Goal: Task Accomplishment & Management: Manage account settings

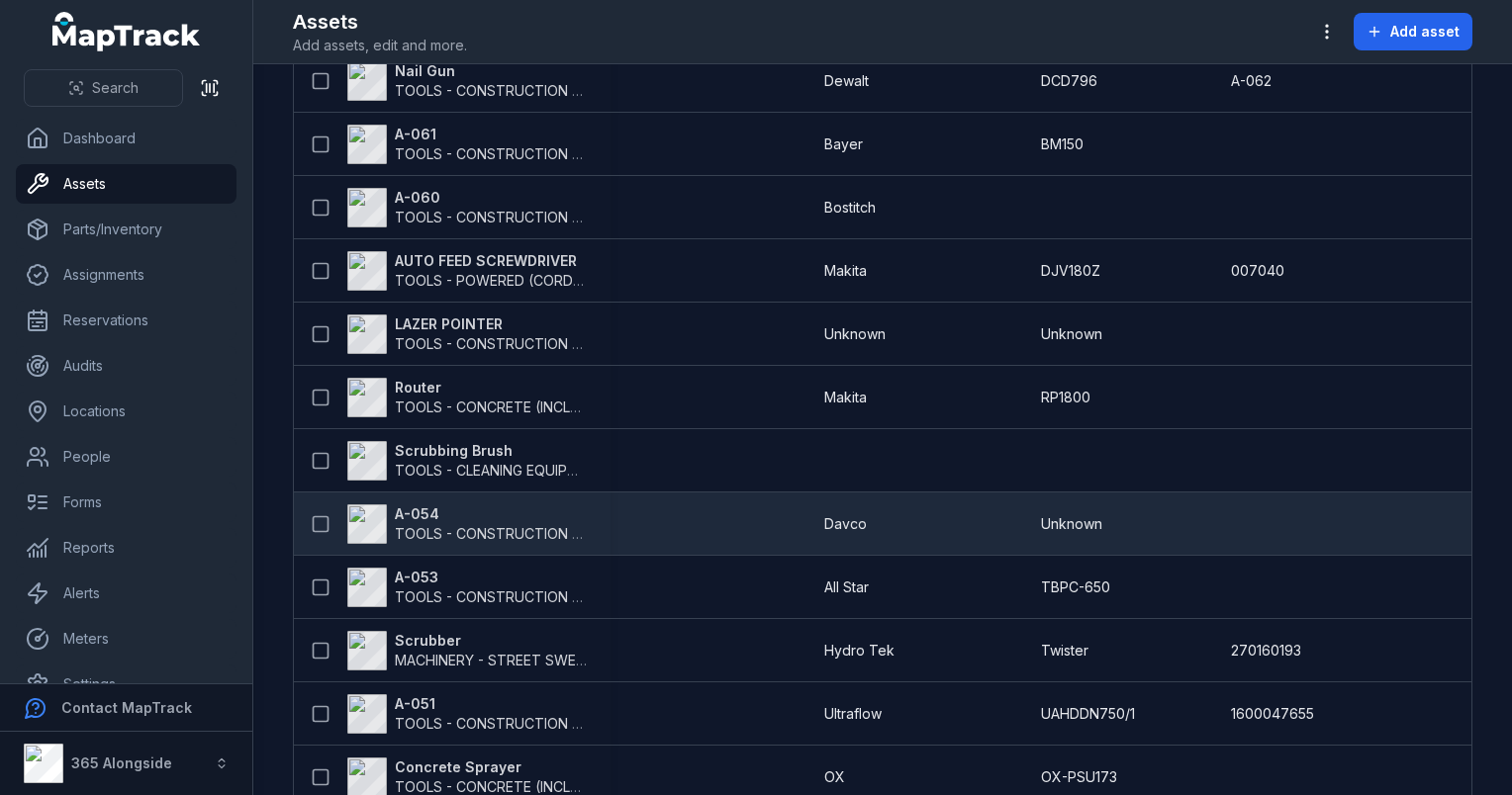
scroll to position [1978, 0]
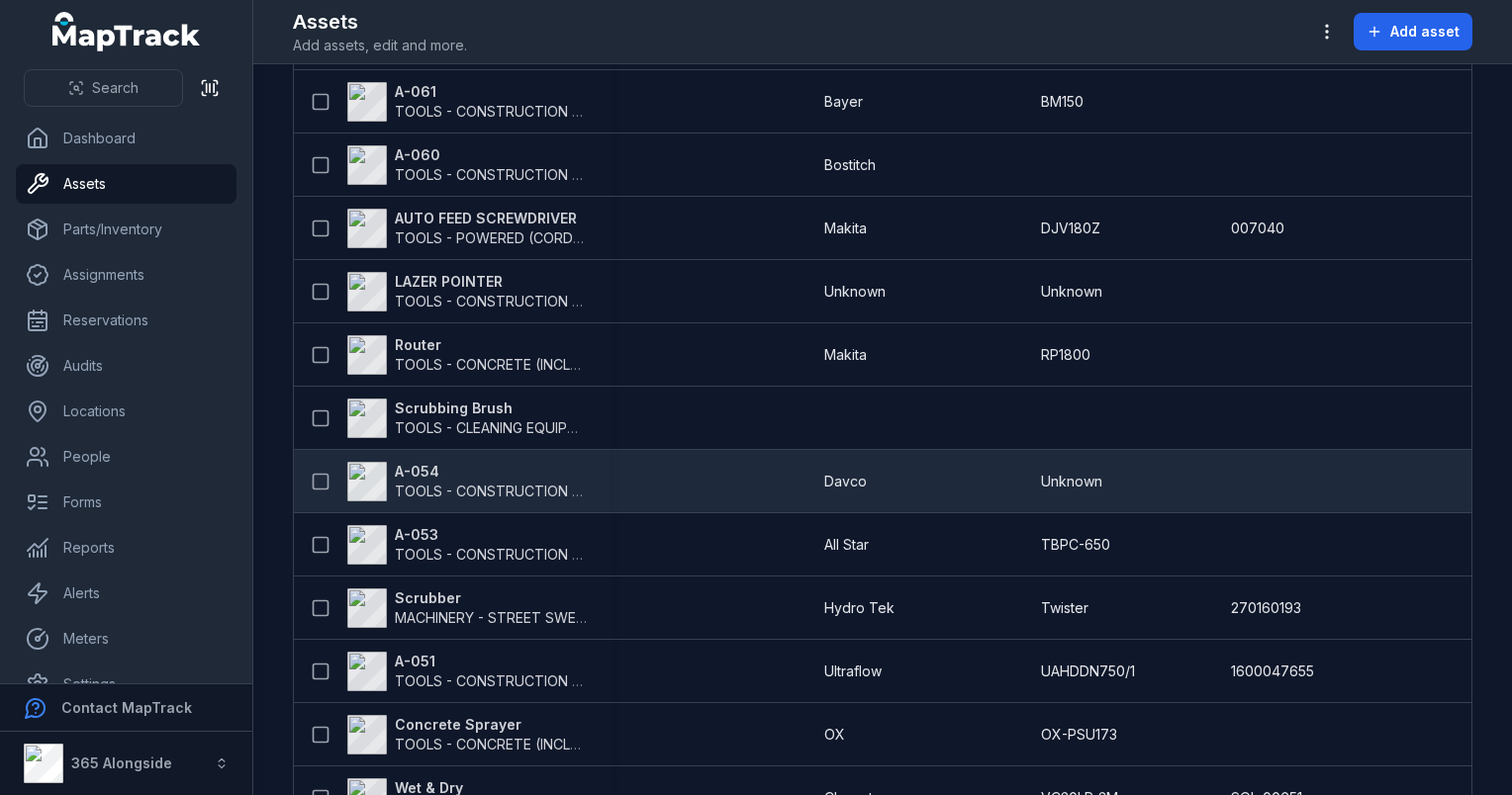
click at [454, 482] on span "TOOLS - CONSTRUCTION GENERAL (ACRO PROPS, HAND TOOLS, ETC)" at bounding box center [632, 490] width 474 height 17
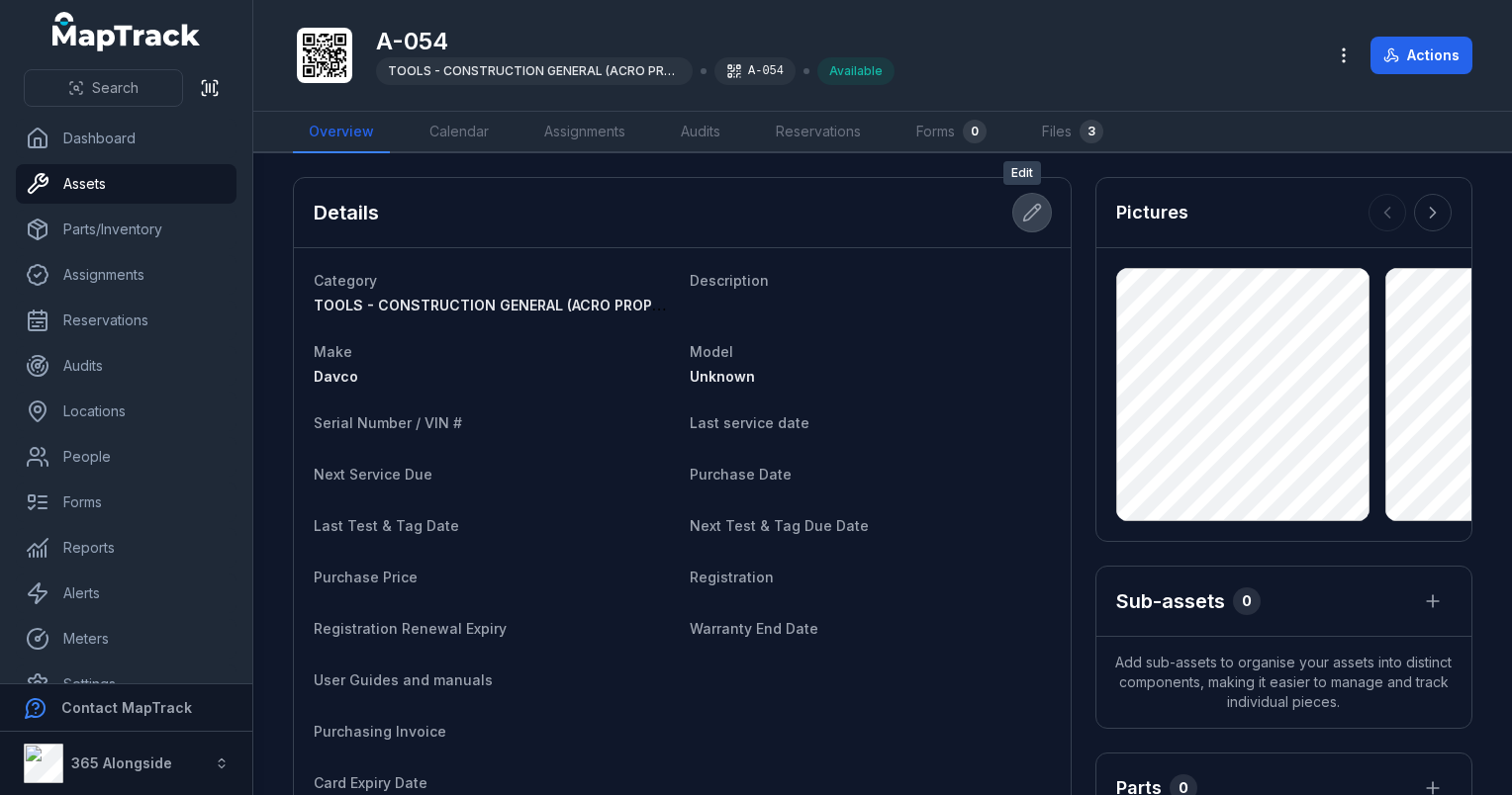
click at [1022, 207] on icon at bounding box center [1032, 212] width 20 height 20
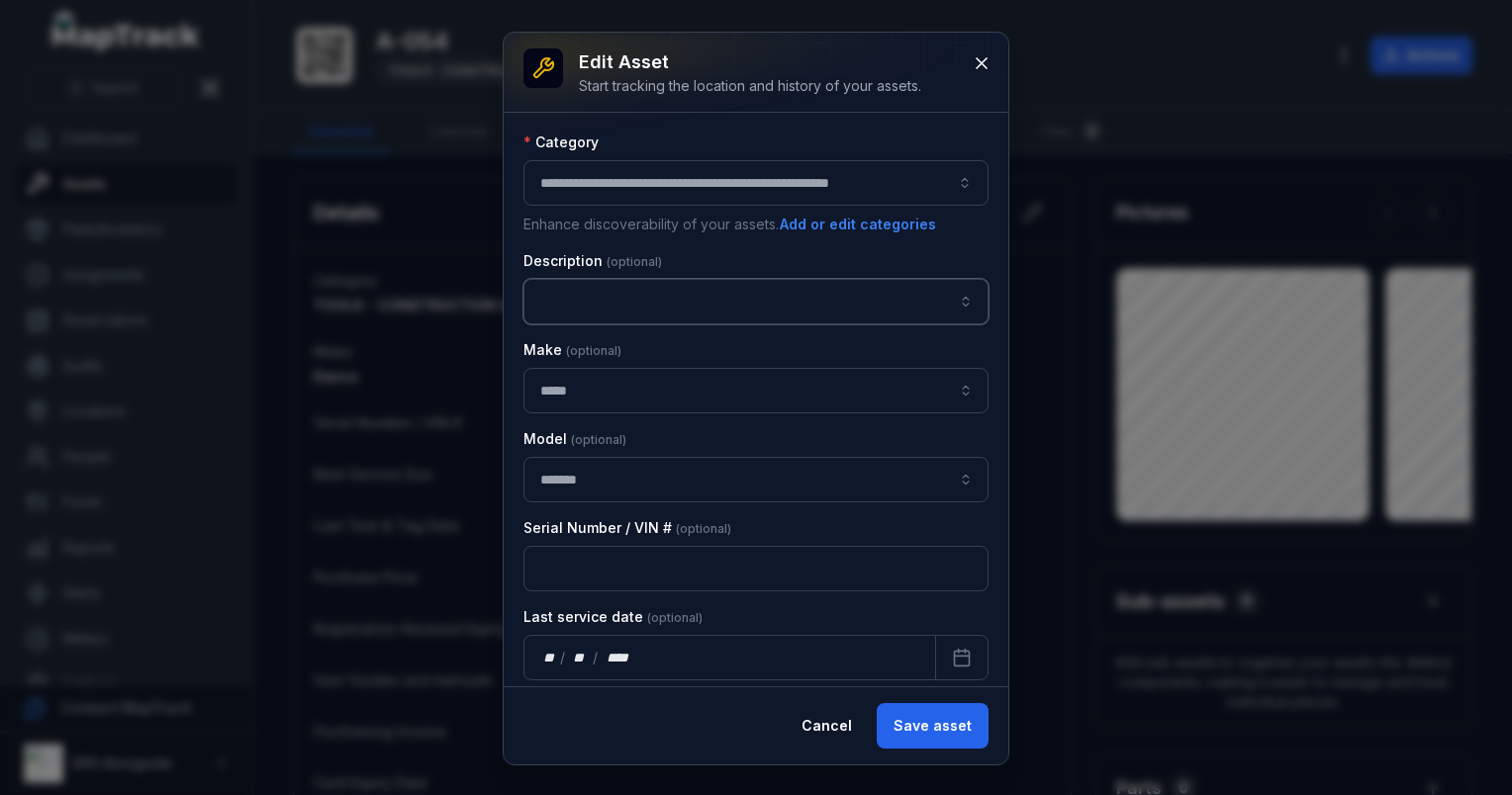
click at [680, 291] on input "asset-edit:description-label" at bounding box center [756, 302] width 464 height 46
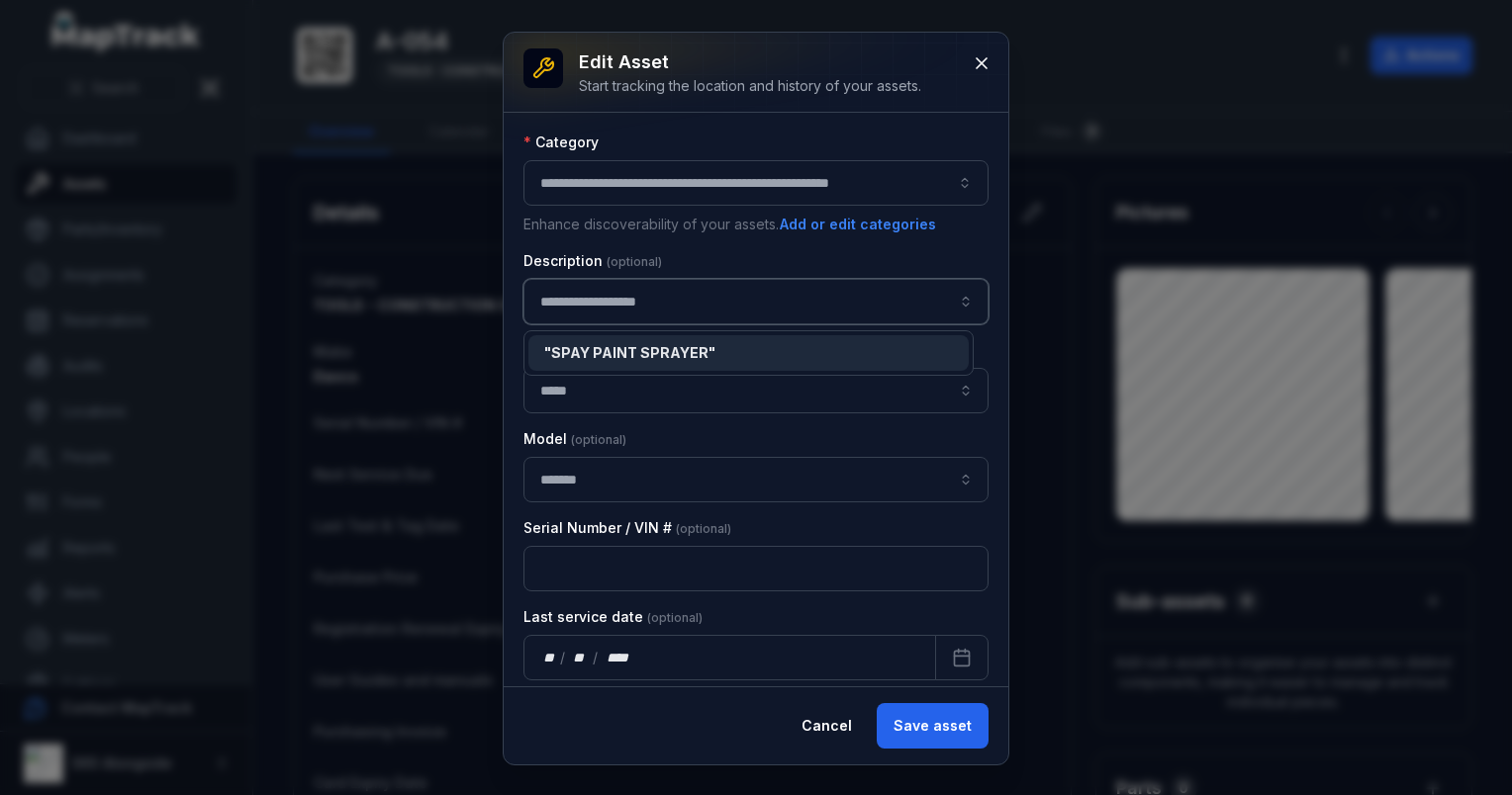
click at [621, 348] on span "" SPAY PAINT SPRAYER "" at bounding box center [630, 352] width 171 height 17
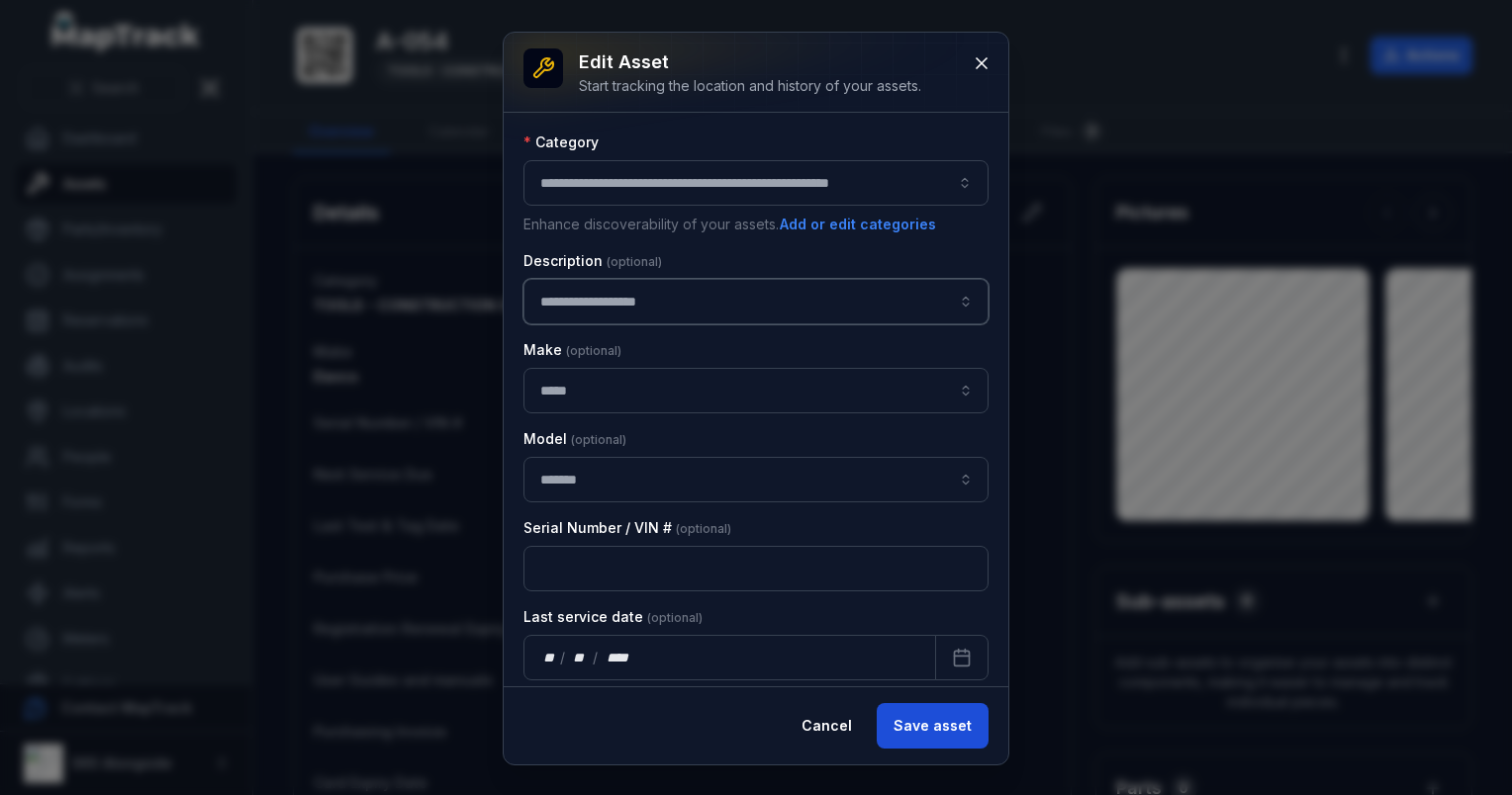
type input "**********"
click at [959, 727] on button "Save asset" at bounding box center [932, 726] width 112 height 46
